Goal: Task Accomplishment & Management: Use online tool/utility

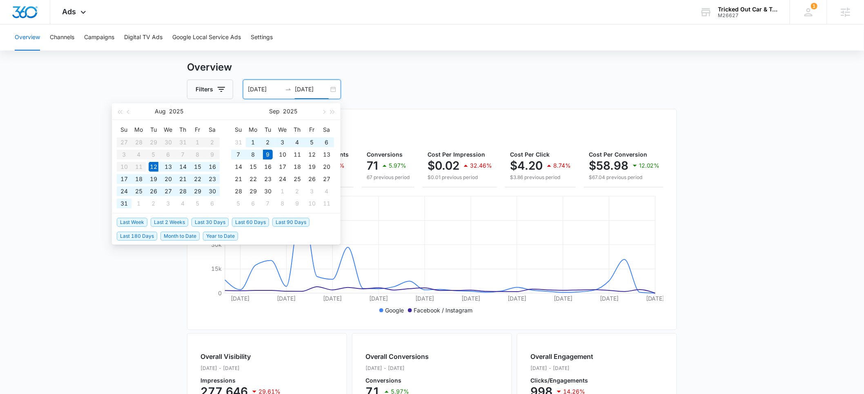
scroll to position [17, 0]
click at [737, 14] on div "M26627" at bounding box center [748, 16] width 60 height 6
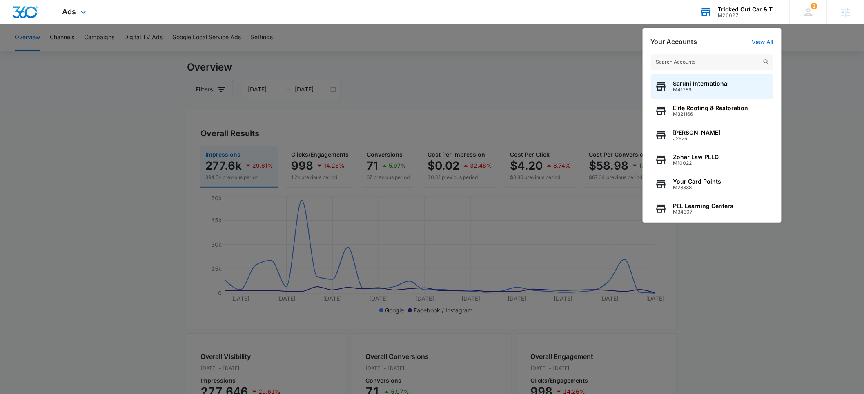
click at [684, 59] on input "text" at bounding box center [712, 62] width 122 height 16
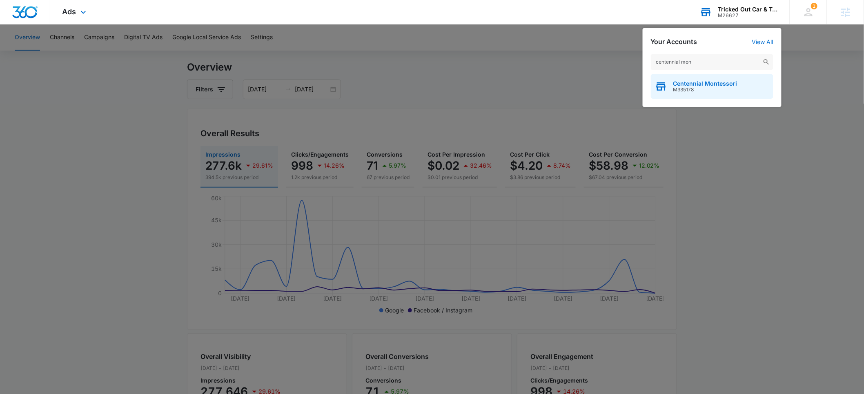
type input "centennial mon"
click at [693, 88] on span "M335178" at bounding box center [705, 90] width 64 height 6
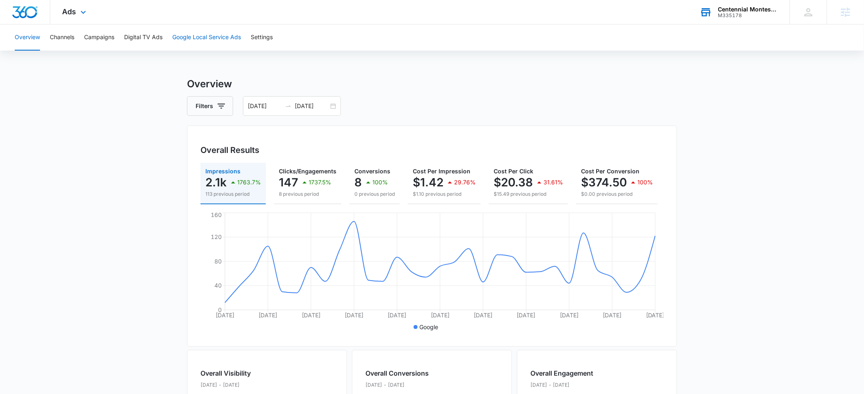
click at [203, 37] on button "Google Local Service Ads" at bounding box center [206, 37] width 69 height 26
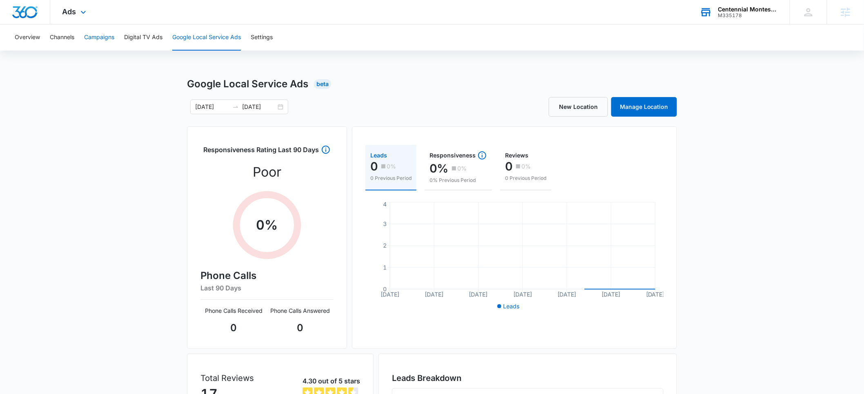
click at [104, 43] on button "Campaigns" at bounding box center [99, 37] width 30 height 26
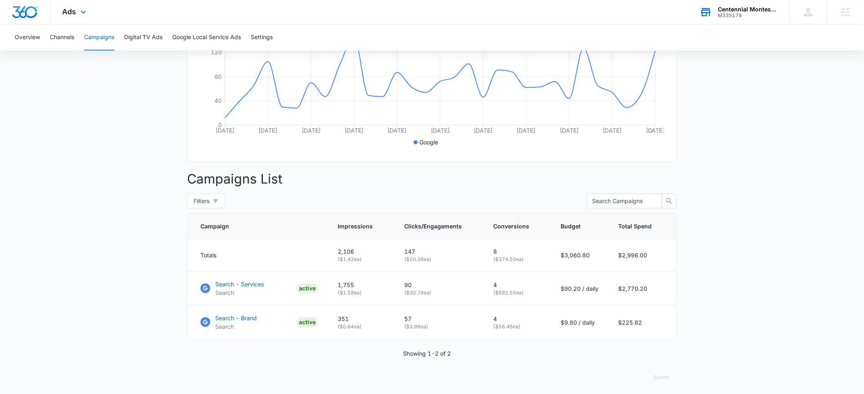
scroll to position [183, 0]
click at [238, 291] on p "Search - Services" at bounding box center [239, 286] width 49 height 9
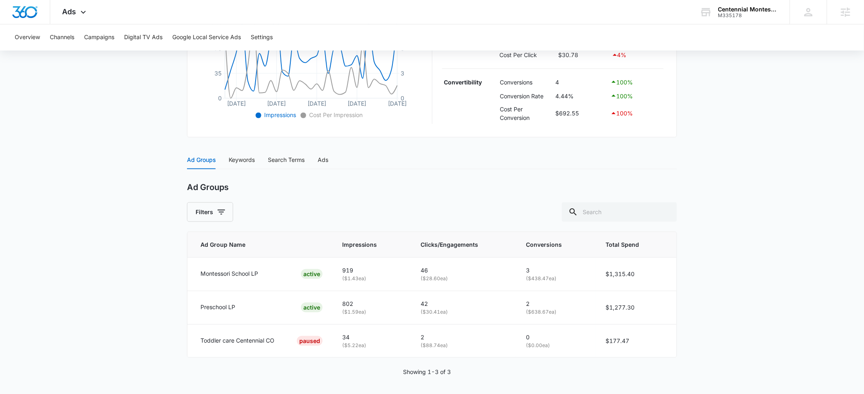
scroll to position [242, 0]
click at [280, 159] on div "Search Terms" at bounding box center [286, 158] width 37 height 9
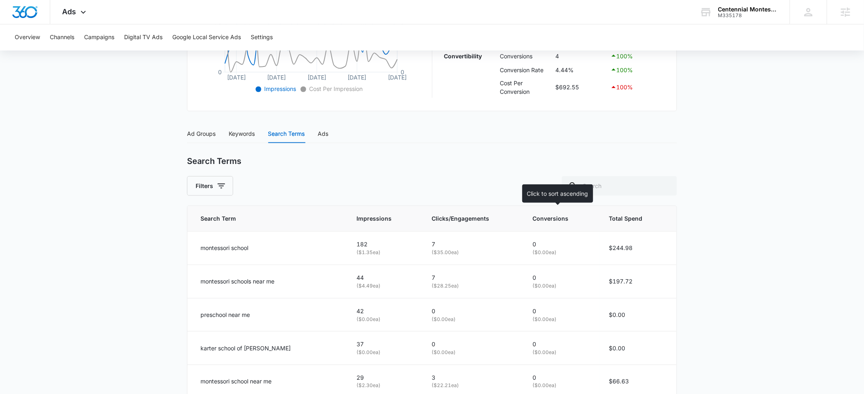
click at [551, 218] on span "Conversions" at bounding box center [555, 218] width 45 height 9
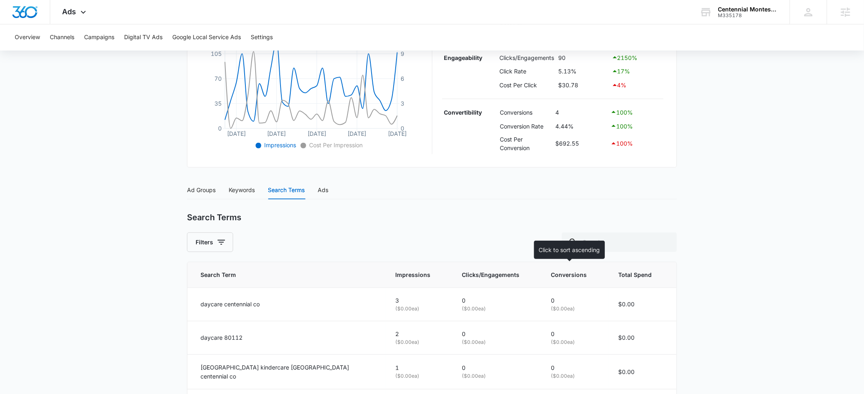
scroll to position [266, 0]
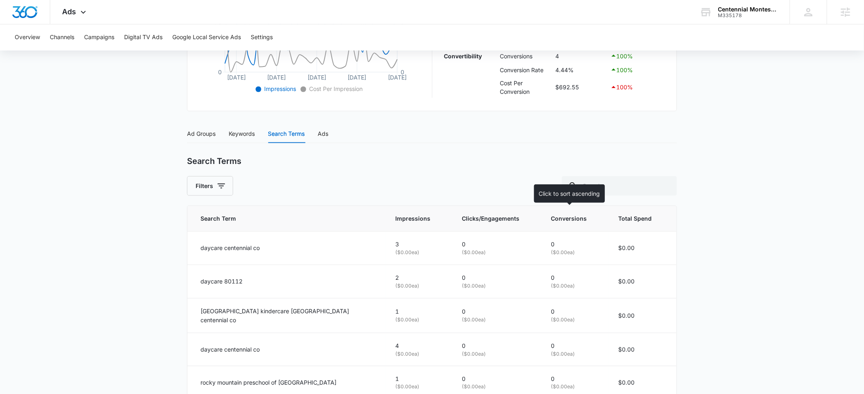
click at [581, 220] on span "Conversions" at bounding box center [569, 218] width 36 height 9
click at [590, 220] on icon at bounding box center [594, 218] width 9 height 9
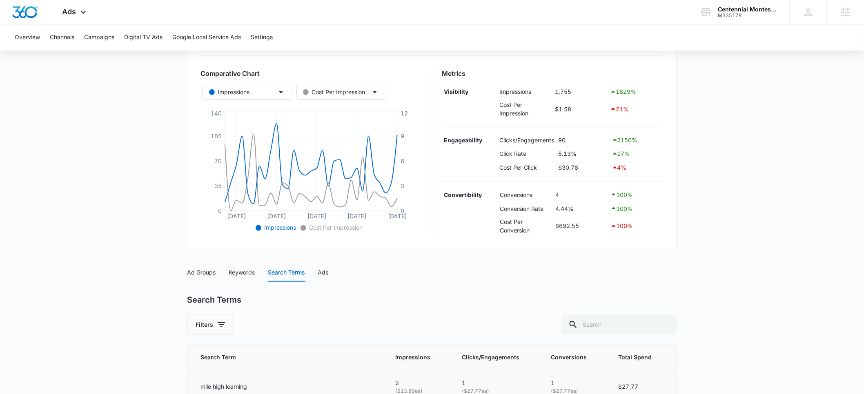
scroll to position [116, 0]
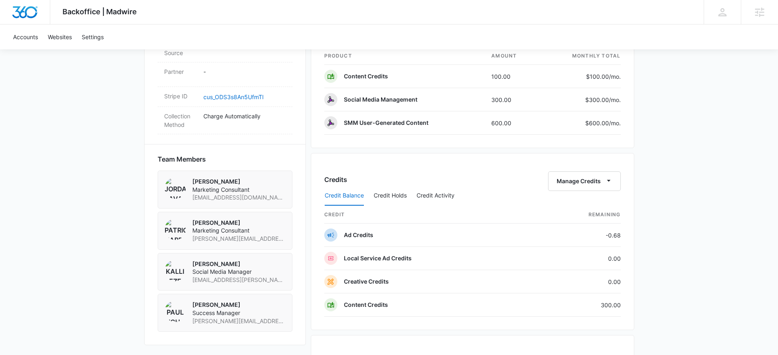
scroll to position [550, 0]
